Goal: Complete application form

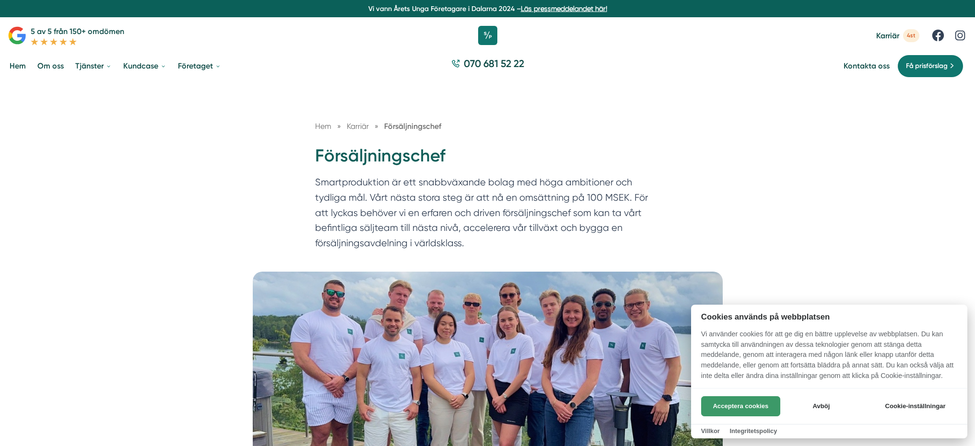
click at [742, 406] on button "Acceptera cookies" at bounding box center [740, 407] width 79 height 20
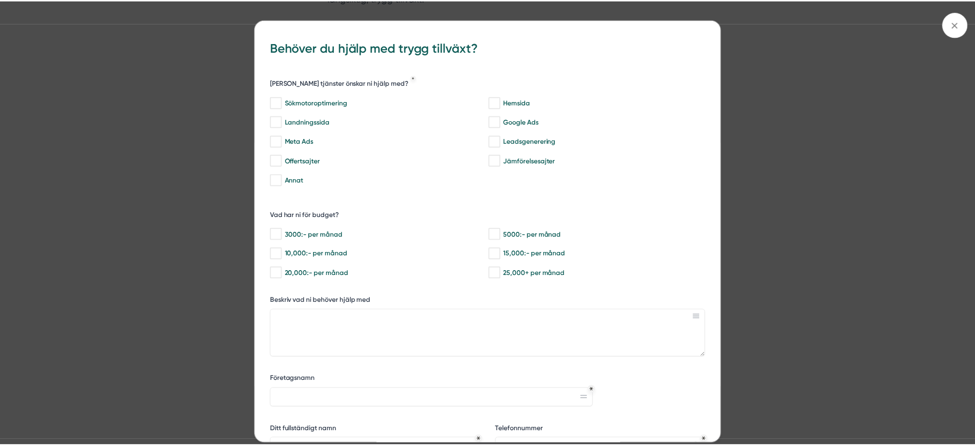
scroll to position [719, 0]
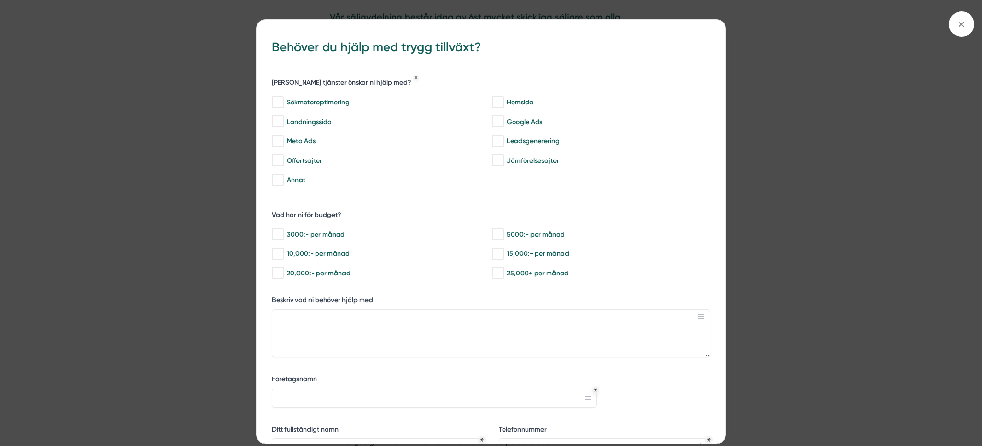
click at [785, 194] on div "bbc9b822-b2c6-488a-ab3e-9a2d59e49c7c Behöver du hjälp med trygg tillväxt? [PERS…" at bounding box center [491, 223] width 982 height 446
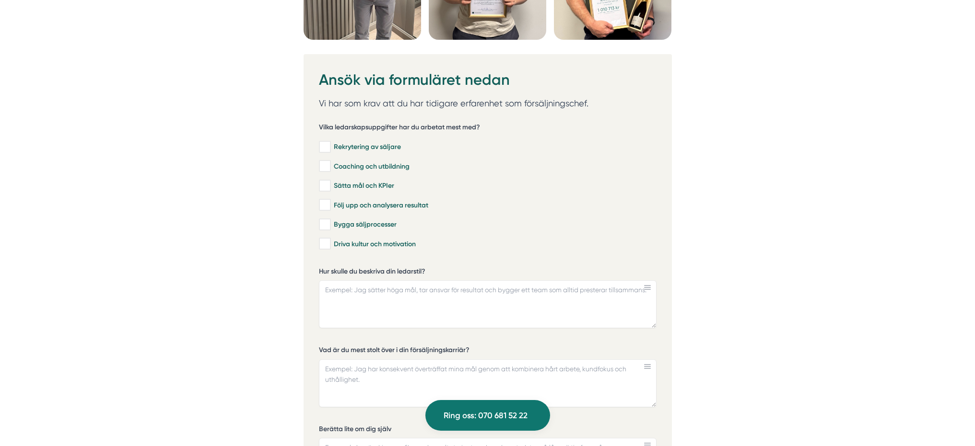
scroll to position [2734, 0]
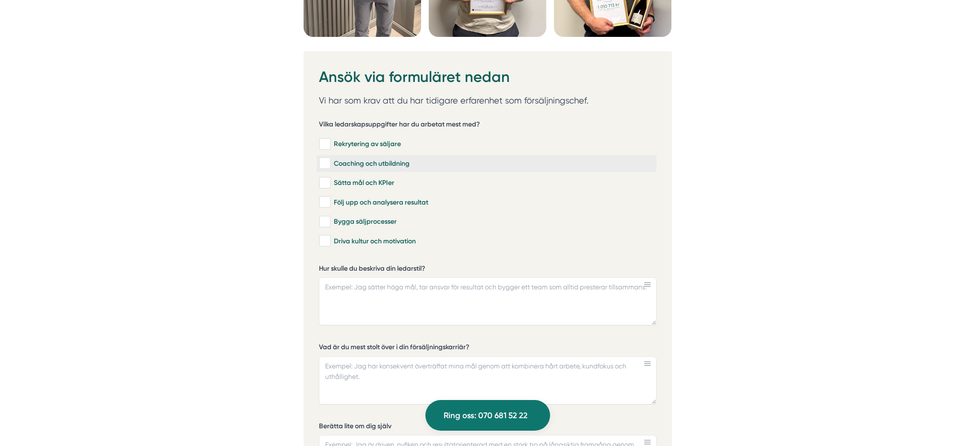
click at [375, 165] on div "Coaching och utbildning" at bounding box center [486, 164] width 335 height 10
click at [330, 165] on input "Coaching och utbildning" at bounding box center [324, 164] width 11 height 10
checkbox input "true"
click at [373, 182] on div "Sätta mål och KPIer" at bounding box center [486, 183] width 335 height 10
click at [330, 182] on input "Sätta mål och KPIer" at bounding box center [324, 183] width 11 height 10
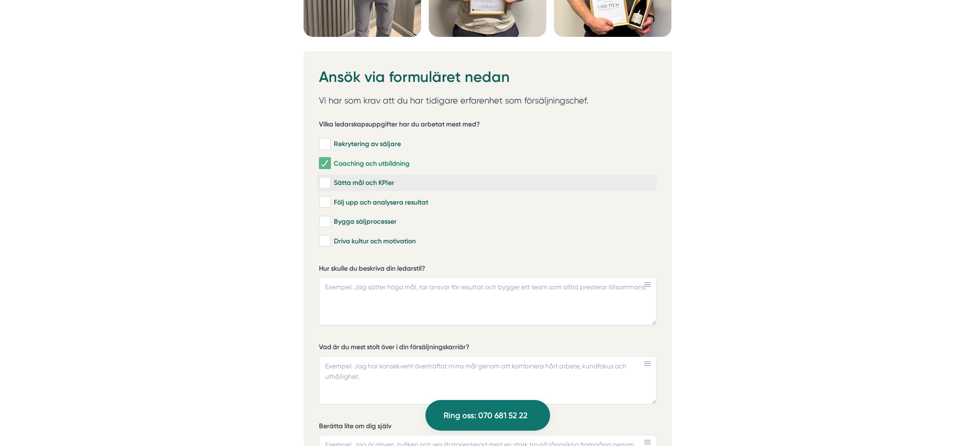
checkbox input "true"
click at [372, 204] on div "Följ upp och analysera resultat" at bounding box center [486, 203] width 335 height 10
click at [330, 204] on input "Följ upp och analysera resultat" at bounding box center [324, 203] width 11 height 10
checkbox input "true"
click at [371, 223] on div "Bygga säljprocesser" at bounding box center [486, 222] width 335 height 10
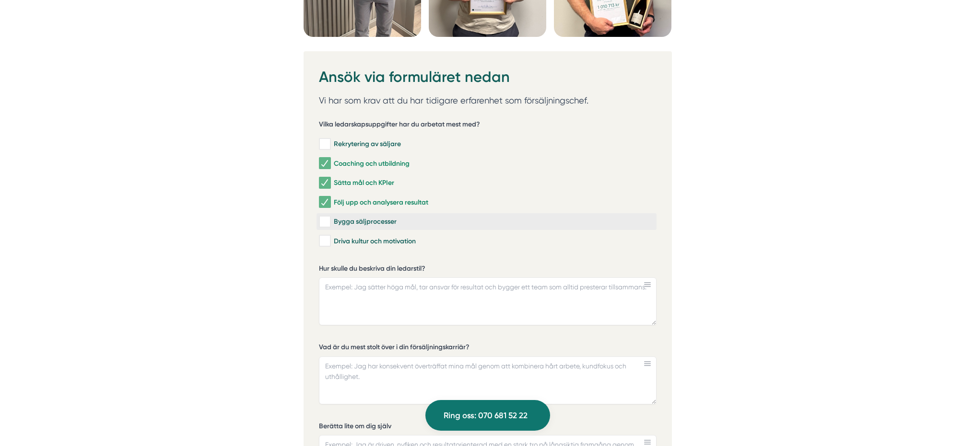
click at [330, 223] on input "Bygga säljprocesser" at bounding box center [324, 222] width 11 height 10
checkbox input "true"
click at [373, 242] on div "Driva kultur och motivation" at bounding box center [486, 241] width 335 height 10
click at [330, 242] on input "Driva kultur och motivation" at bounding box center [324, 241] width 11 height 10
checkbox input "true"
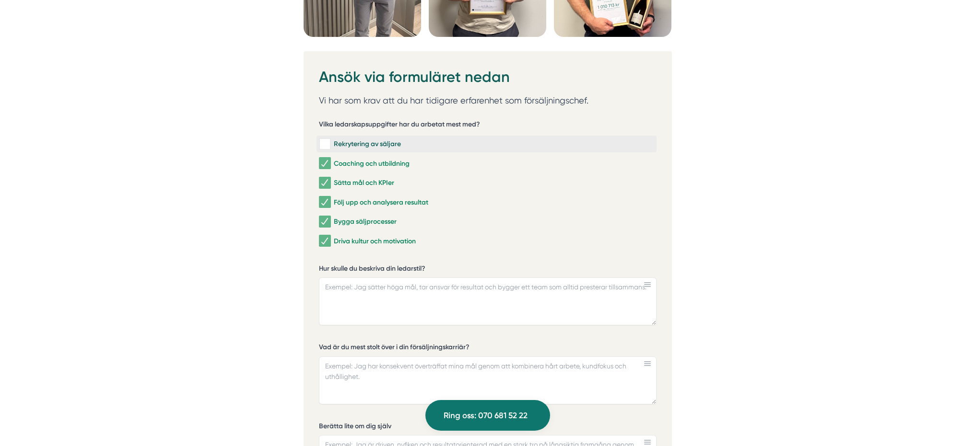
click at [370, 147] on div "Rekrytering av säljare" at bounding box center [486, 145] width 335 height 10
click at [330, 147] on input "Rekrytering av säljare" at bounding box center [324, 145] width 11 height 10
checkbox input "true"
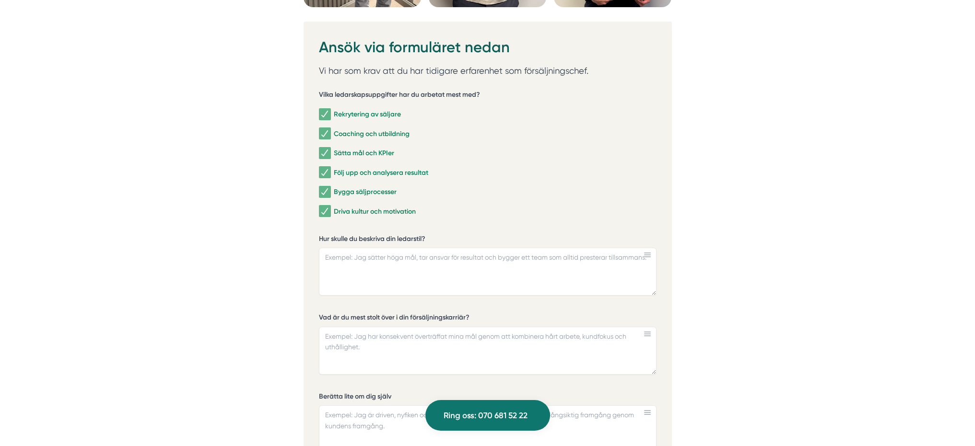
scroll to position [2782, 0]
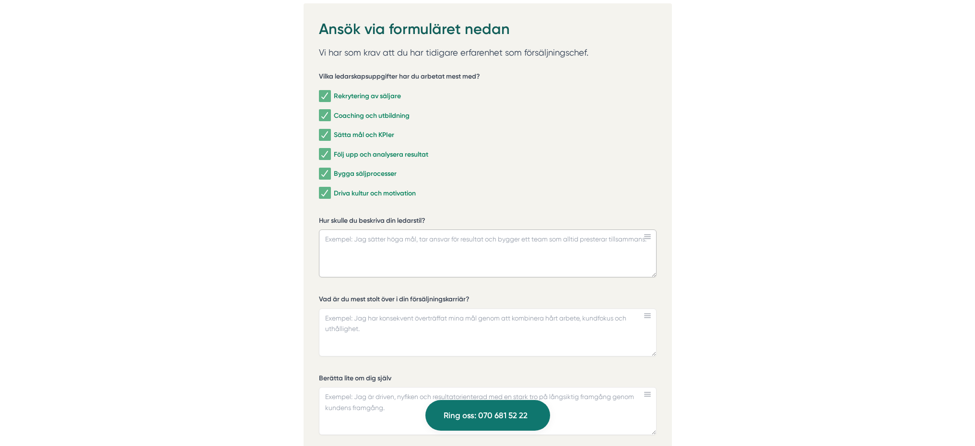
click at [386, 244] on textarea "Hur skulle du beskriva din ledarstil?" at bounding box center [488, 254] width 338 height 48
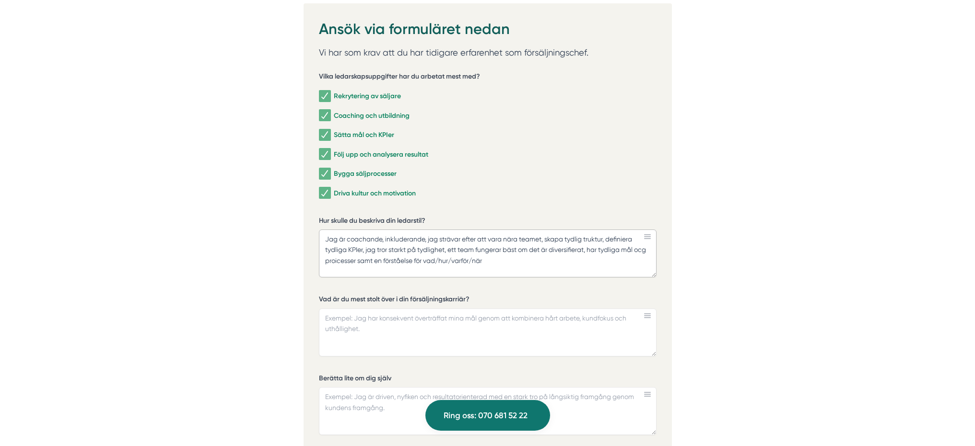
type textarea "Jag är coachande, inkluderande, jag strävar efter att vara nära teamet, skapa t…"
click at [450, 316] on textarea "Vad är du mest stolt över i din försäljningskarriär?" at bounding box center [488, 333] width 338 height 48
type textarea "J"
type textarea "j"
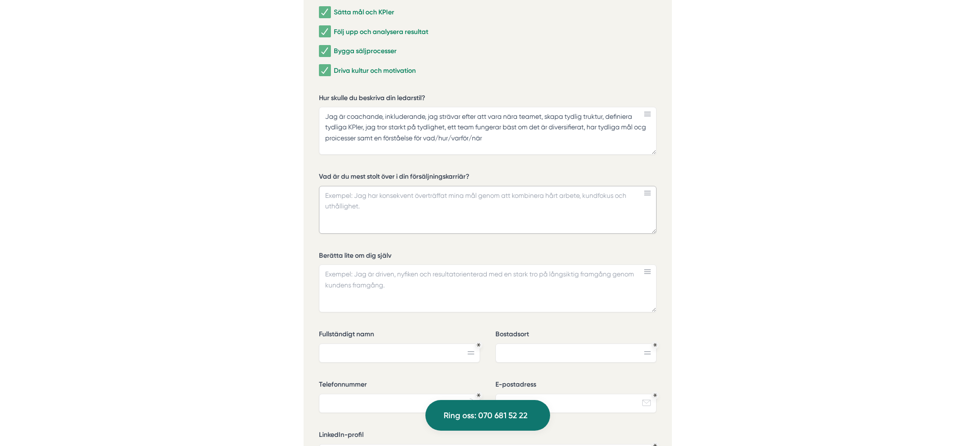
scroll to position [2878, 0]
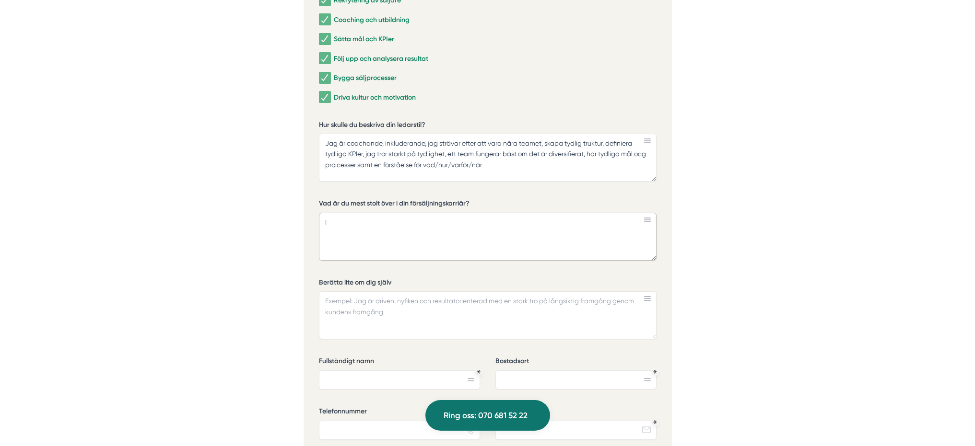
type textarea "I"
drag, startPoint x: 383, startPoint y: 223, endPoint x: 394, endPoint y: 240, distance: 21.2
click at [383, 225] on textarea "Hos min tidigare at´rbetsgivare" at bounding box center [488, 237] width 338 height 48
click at [432, 217] on textarea "Hos min tidigare arbetsgivare" at bounding box center [488, 237] width 338 height 48
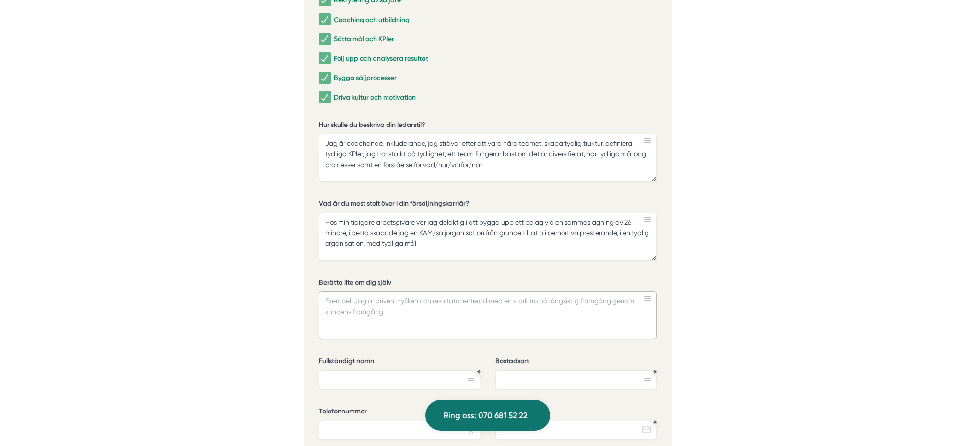
click at [396, 307] on textarea "Berätta lite om dig själv" at bounding box center [488, 316] width 338 height 48
click at [451, 248] on textarea "Hos min tidigare arbetsgivare var jag delaktig i att bygga upp ett bolag via en…" at bounding box center [488, 237] width 338 height 48
click at [485, 242] on textarea "Hos min tidigare arbetsgivare var jag delaktig i att bygga upp ett bolag via en…" at bounding box center [488, 237] width 338 height 48
type textarea "Hos min tidigare arbetsgivare var jag delaktig i att bygga upp ett bolag via en…"
click at [408, 307] on textarea "Berätta lite om dig själv" at bounding box center [488, 316] width 338 height 48
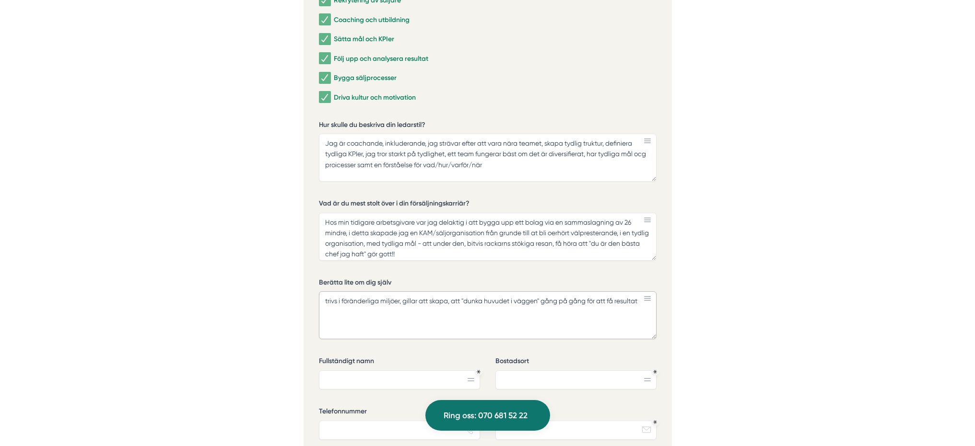
click at [614, 301] on textarea "trivs i föränderliga miljöer, gillar att skapa, att "dunka huvudet i väggen" gå…" at bounding box center [488, 316] width 338 height 48
click at [381, 313] on textarea "trivs i föränderliga miljöer, gillar att skapa, att "dunka huvudet i väggen" gå…" at bounding box center [488, 316] width 338 height 48
type textarea "trivs i föränderliga miljöer, gillar att skapa, att "dunka huvudet i väggen" gå…"
click at [425, 386] on input "Fullständigt namn" at bounding box center [399, 380] width 161 height 19
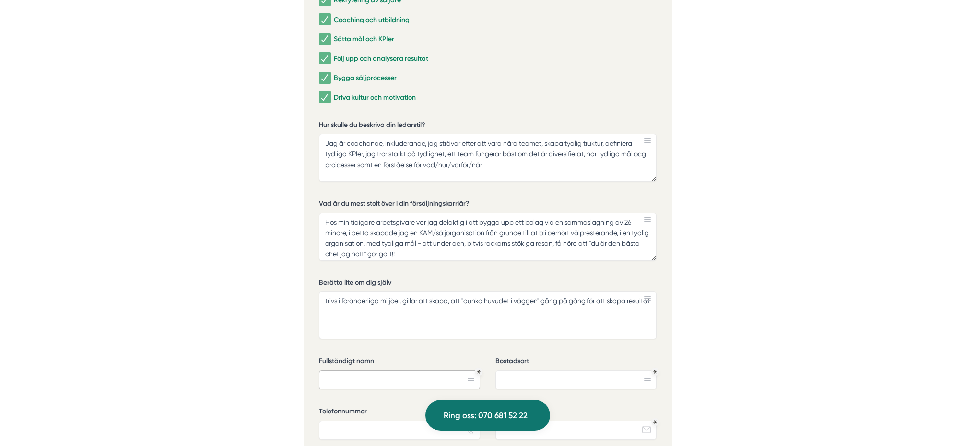
type input "[PERSON_NAME]"
type input "Huddinge"
type input "0708792385"
type input "[EMAIL_ADDRESS][DOMAIN_NAME]"
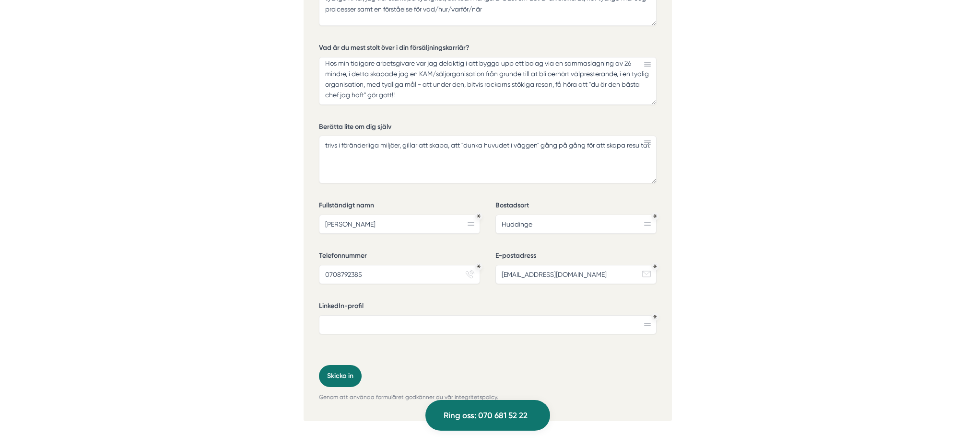
scroll to position [3117, 0]
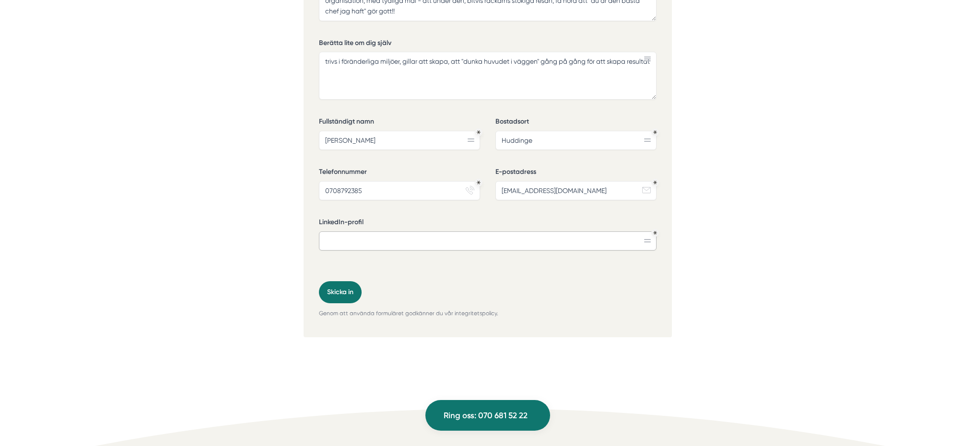
click at [513, 238] on input "LinkedIn-profil" at bounding box center [488, 241] width 338 height 19
paste input "[URL][DOMAIN_NAME]"
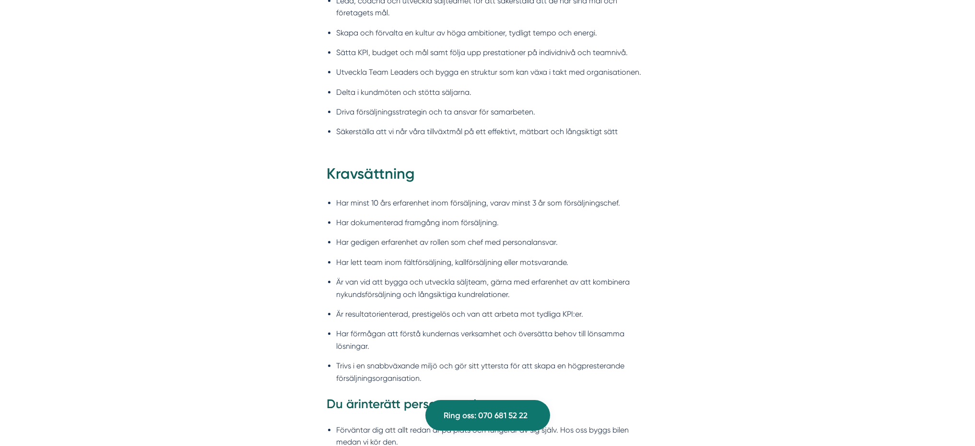
scroll to position [911, 0]
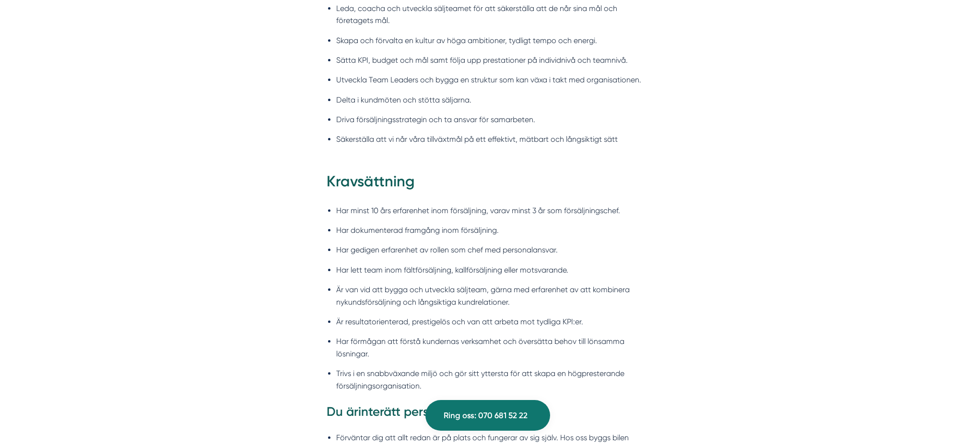
type input "[URL][DOMAIN_NAME]"
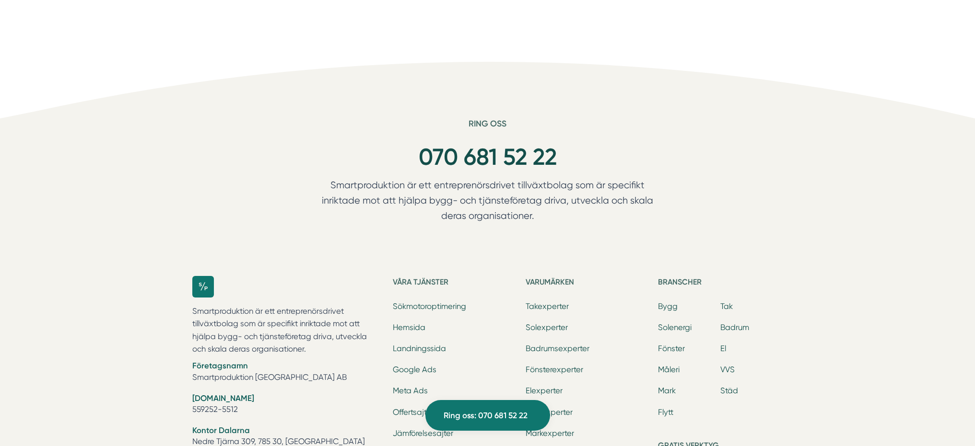
scroll to position [3309, 0]
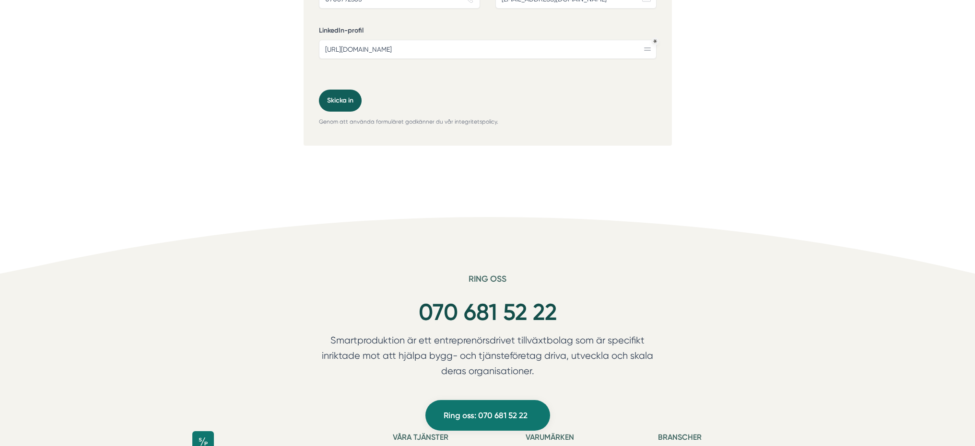
click at [346, 100] on button "Skicka in" at bounding box center [340, 101] width 43 height 22
